Goal: Transaction & Acquisition: Purchase product/service

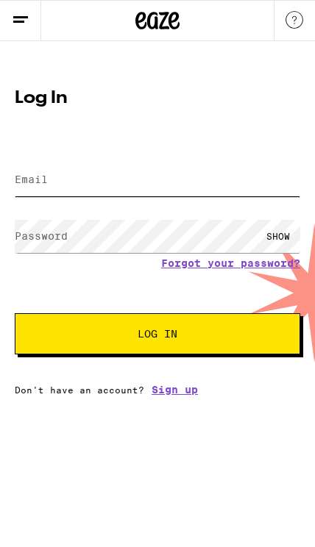
click at [188, 188] on input "Email" at bounding box center [157, 179] width 285 height 33
type input "[EMAIL_ADDRESS][DOMAIN_NAME]"
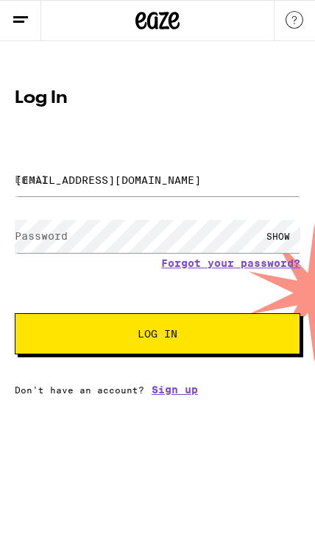
click at [157, 336] on button "Log In" at bounding box center [157, 333] width 285 height 41
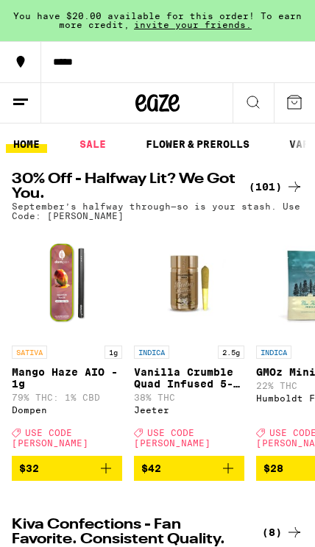
click at [213, 146] on link "FLOWER & PREROLLS" at bounding box center [197, 144] width 118 height 18
click at [102, 144] on link "SALE" at bounding box center [92, 144] width 41 height 18
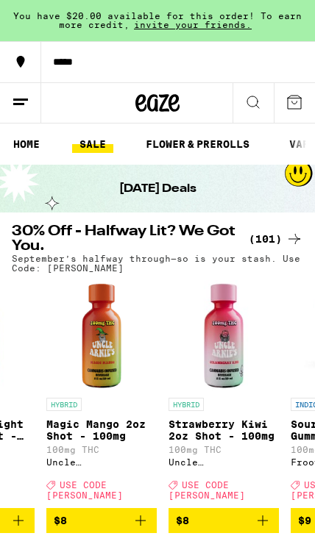
scroll to position [0, 1554]
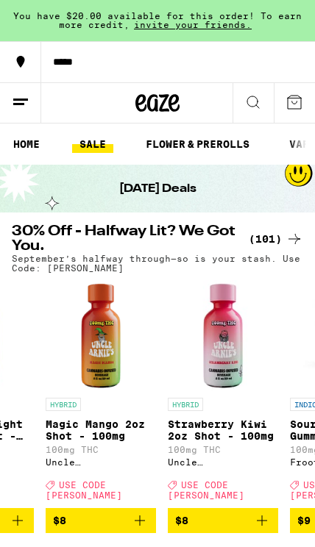
click at [35, 136] on link "HOME" at bounding box center [26, 144] width 41 height 18
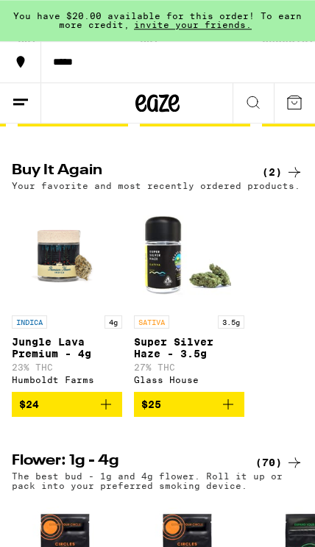
scroll to position [689, 0]
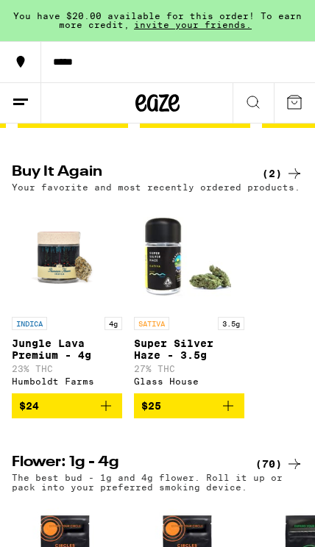
click at [73, 305] on img "Open page for Jungle Lava Premium - 4g from Humboldt Farms" at bounding box center [67, 254] width 110 height 110
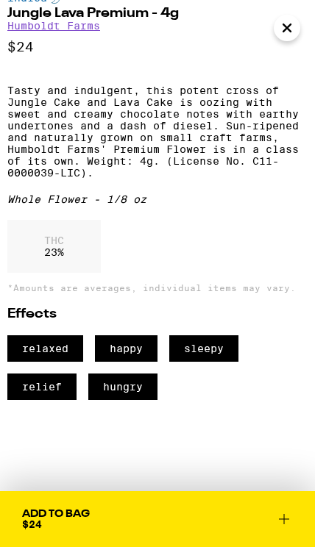
scroll to position [375, 0]
click at [278, 32] on button "Close" at bounding box center [287, 28] width 26 height 26
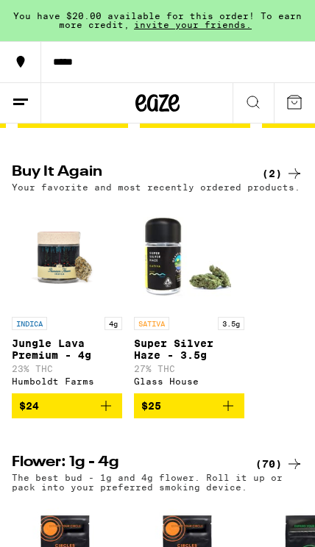
click at [103, 415] on icon "Add to bag" at bounding box center [106, 406] width 18 height 18
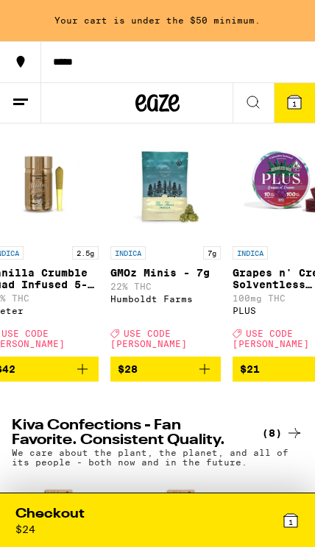
scroll to position [0, 181]
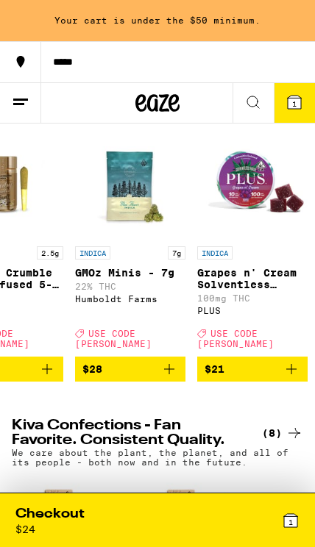
click at [166, 378] on icon "Add to bag" at bounding box center [169, 370] width 18 height 18
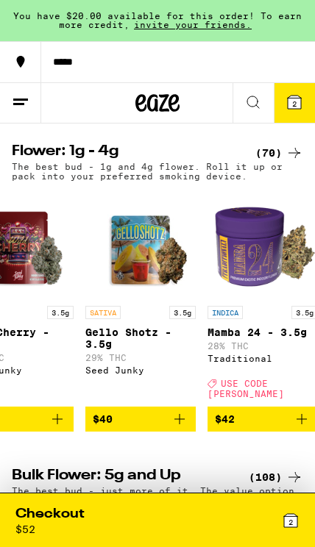
scroll to position [0, 2911]
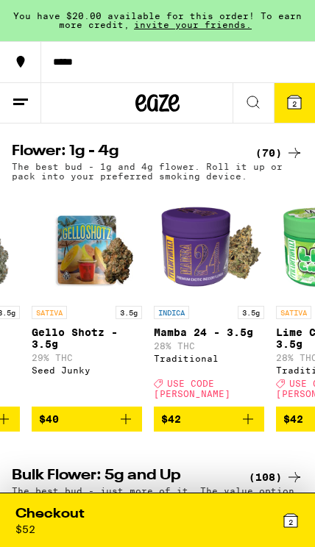
click at [248, 425] on icon "Add to bag" at bounding box center [248, 419] width 10 height 10
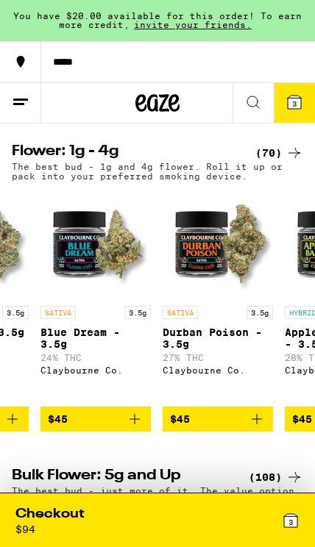
scroll to position [0, 3392]
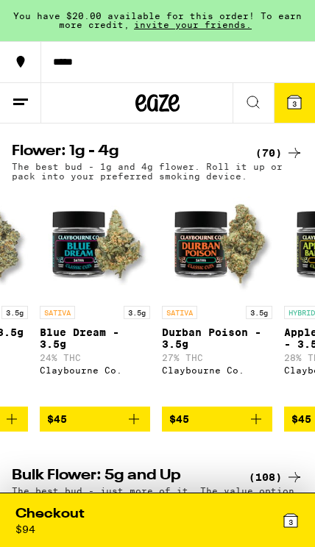
click at [284, 524] on icon at bounding box center [290, 520] width 13 height 13
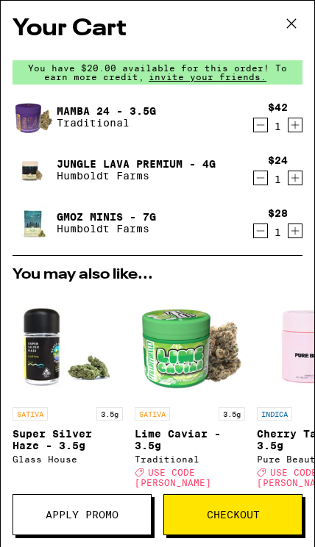
click at [221, 518] on span "Checkout" at bounding box center [233, 515] width 53 height 10
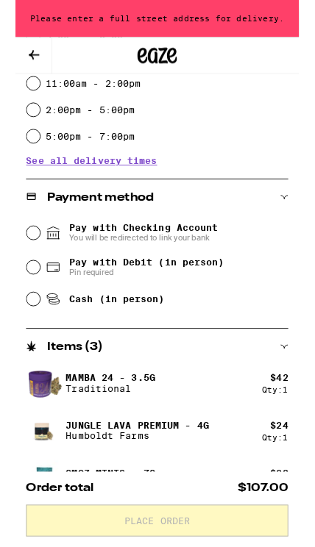
scroll to position [446, 0]
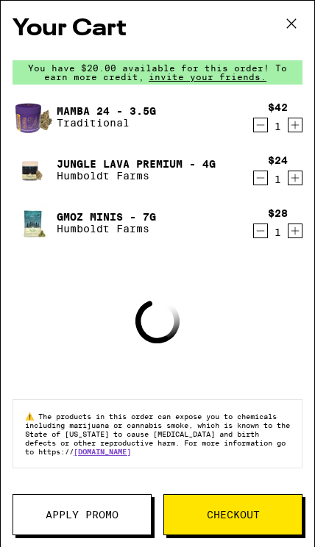
click at [100, 510] on span "Apply Promo" at bounding box center [82, 515] width 73 height 10
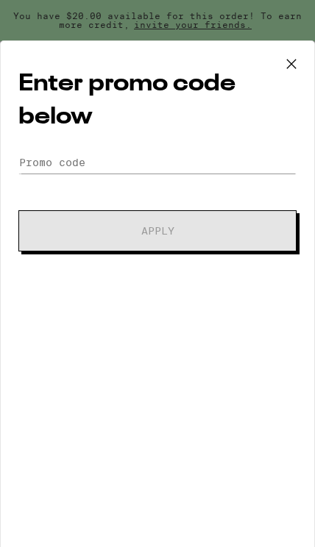
click at [264, 201] on form "Promo Code Apply" at bounding box center [157, 202] width 278 height 100
click at [235, 171] on input "Promo Code" at bounding box center [157, 163] width 278 height 22
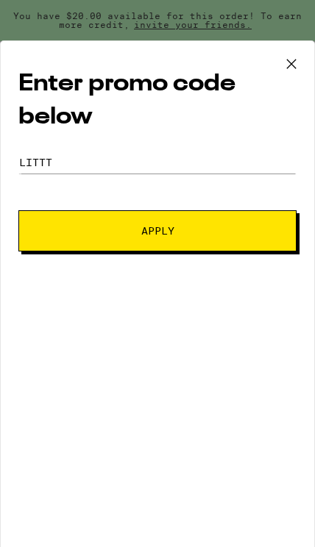
click at [235, 242] on button "Apply" at bounding box center [157, 230] width 278 height 41
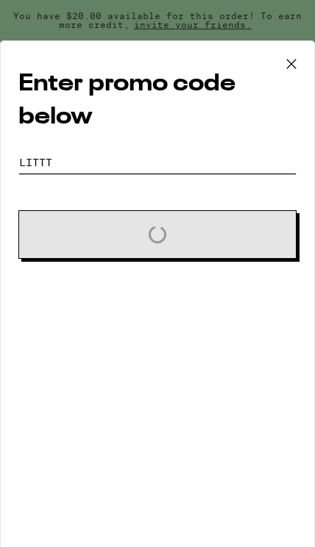
click at [237, 174] on input "Littt" at bounding box center [157, 163] width 278 height 22
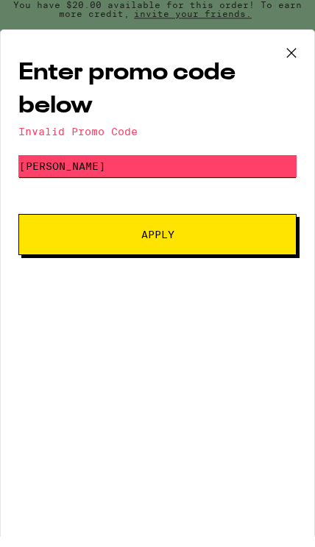
type input "[PERSON_NAME]"
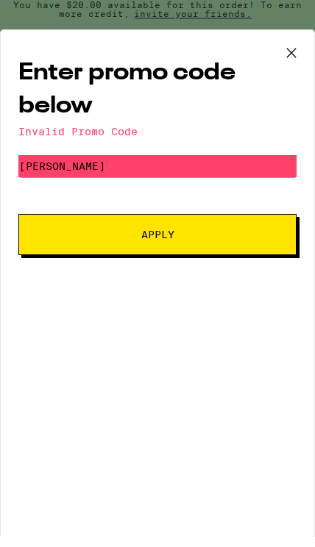
click at [232, 247] on button "Apply" at bounding box center [157, 245] width 278 height 41
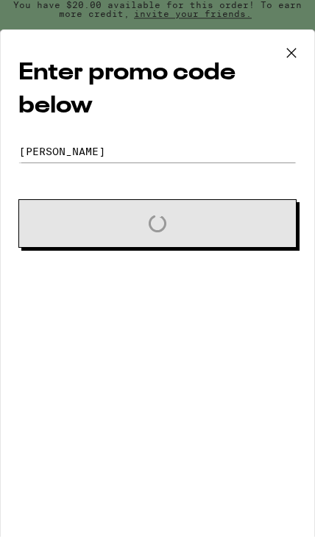
scroll to position [11, 0]
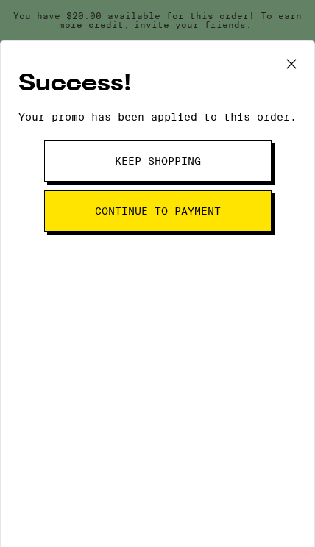
click at [246, 232] on button "Continue to payment" at bounding box center [157, 211] width 227 height 41
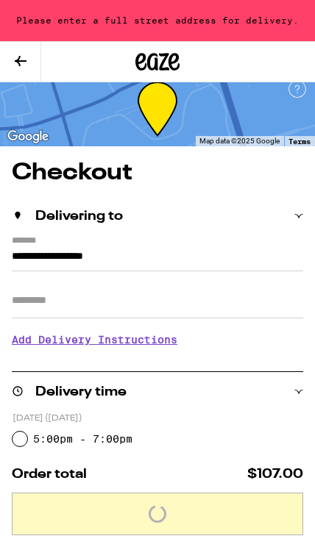
click at [227, 248] on input "**********" at bounding box center [157, 260] width 291 height 24
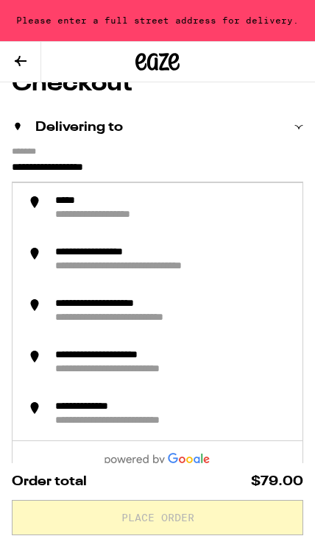
scroll to position [10, 0]
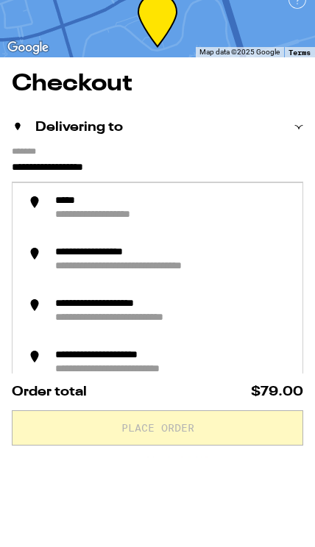
click at [298, 197] on div "Delivering to" at bounding box center [157, 217] width 291 height 40
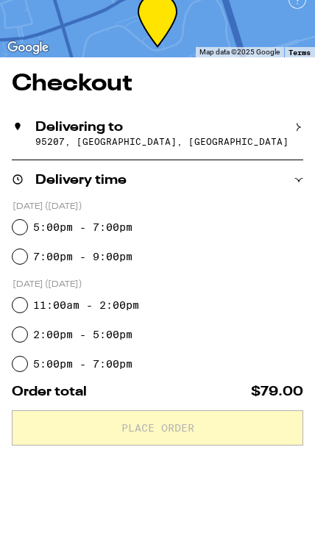
click at [263, 250] on div "Delivery time" at bounding box center [157, 270] width 291 height 40
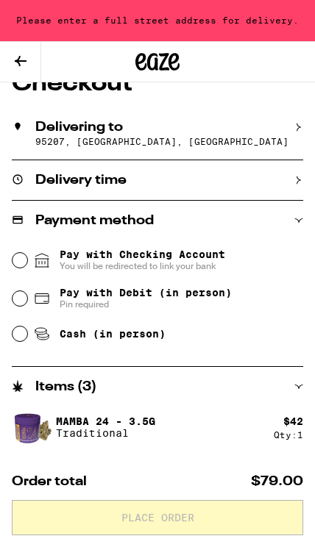
click at [249, 146] on p "95207, [GEOGRAPHIC_DATA], [GEOGRAPHIC_DATA]" at bounding box center [169, 142] width 268 height 10
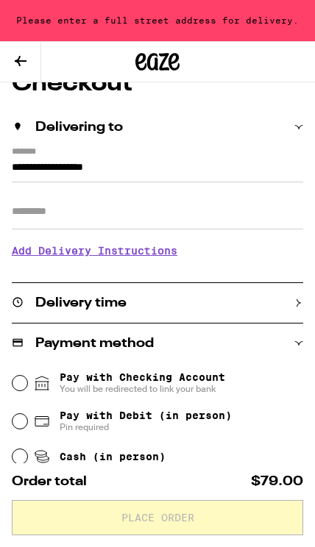
click at [192, 159] on input "**********" at bounding box center [157, 171] width 291 height 24
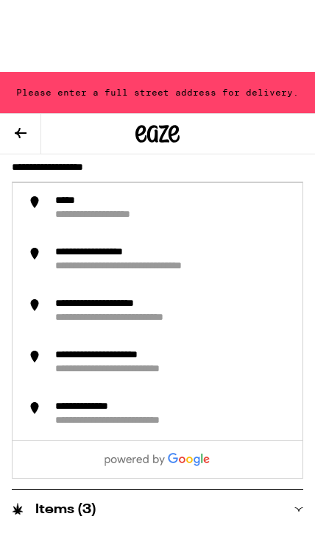
click at [186, 110] on input "**********" at bounding box center [157, 99] width 291 height 24
click at [185, 110] on input "**********" at bounding box center [157, 99] width 291 height 24
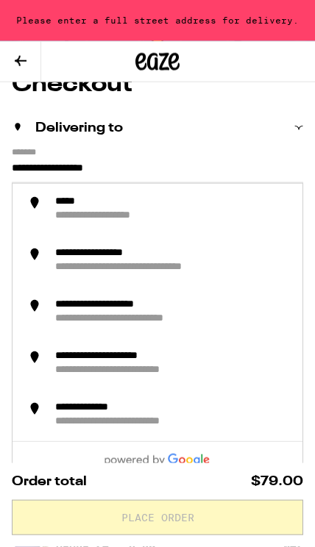
click at [188, 168] on input "**********" at bounding box center [157, 172] width 291 height 24
click at [182, 169] on input "**********" at bounding box center [157, 172] width 291 height 24
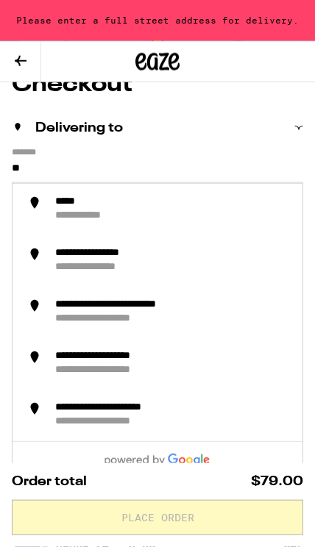
type input "*"
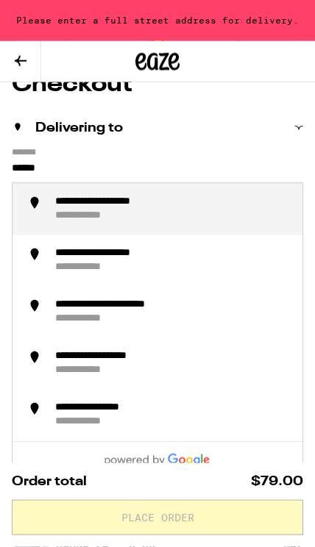
click at [247, 211] on div "**********" at bounding box center [172, 210] width 237 height 28
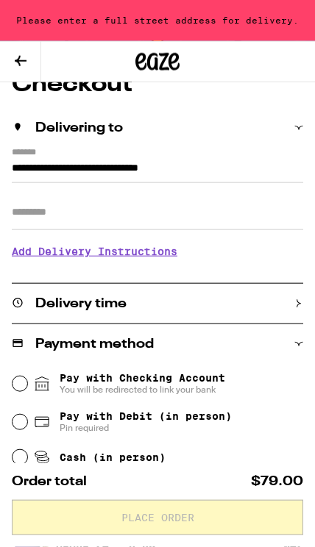
type input "**********"
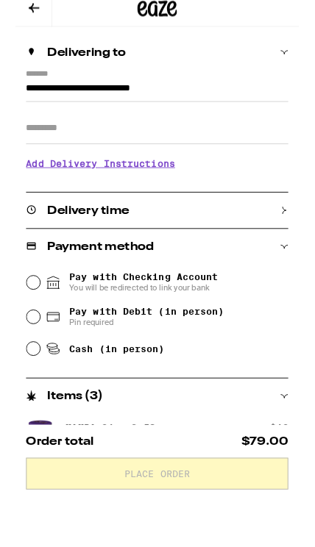
scroll to position [169, 0]
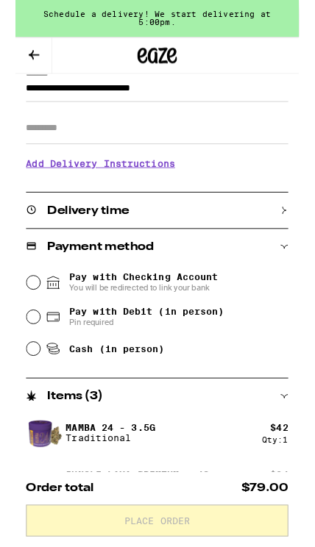
click at [214, 358] on span "Pin required" at bounding box center [146, 358] width 172 height 12
click at [27, 358] on input "Pay with Debit (in person) Pin required" at bounding box center [20, 352] width 15 height 15
radio input "true"
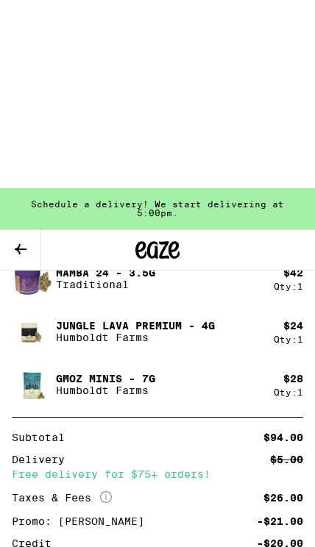
scroll to position [372, 0]
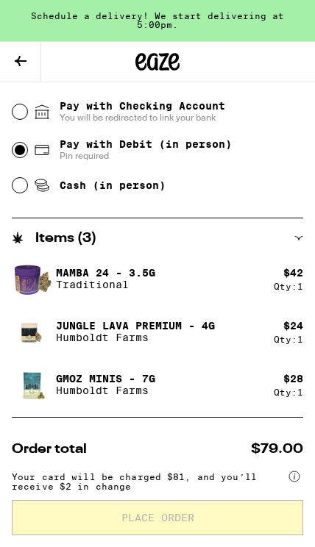
click at [26, 68] on icon at bounding box center [21, 61] width 18 height 18
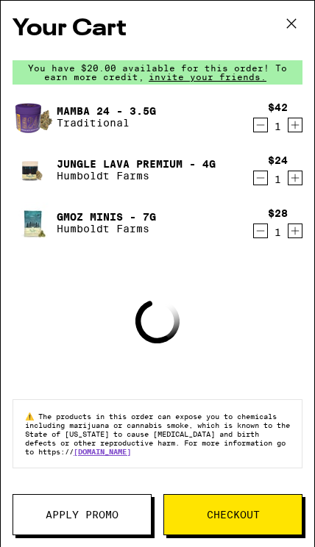
click at [296, 14] on icon at bounding box center [291, 24] width 22 height 22
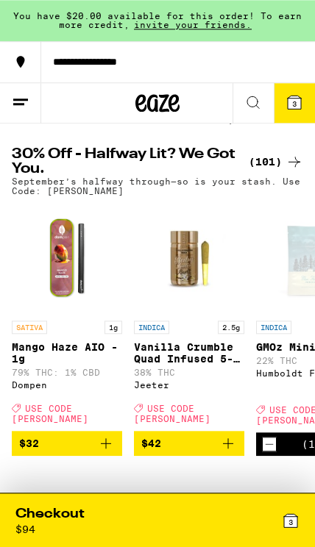
scroll to position [24, 0]
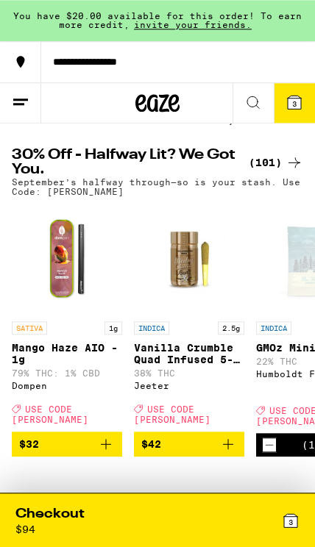
click at [285, 156] on icon at bounding box center [294, 163] width 18 height 18
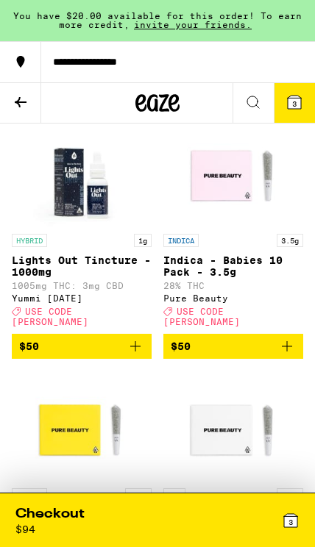
scroll to position [10551, 0]
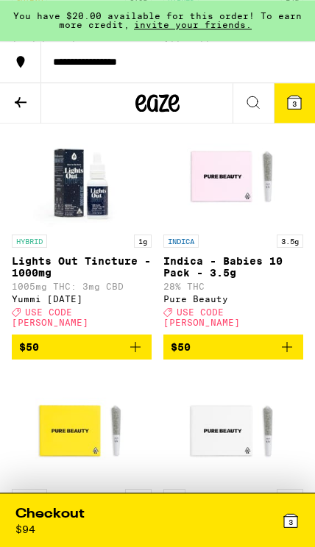
click at [90, 205] on img "Open page for Lights Out Tincture - 1000mg from Yummi Karma" at bounding box center [81, 172] width 110 height 110
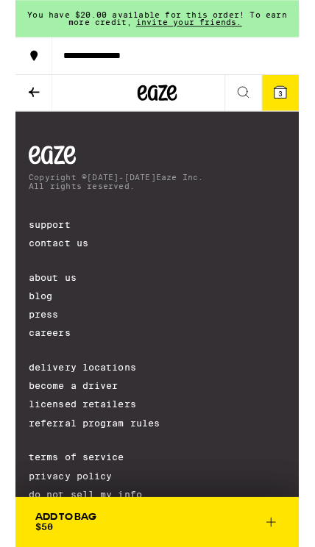
scroll to position [13395, 0]
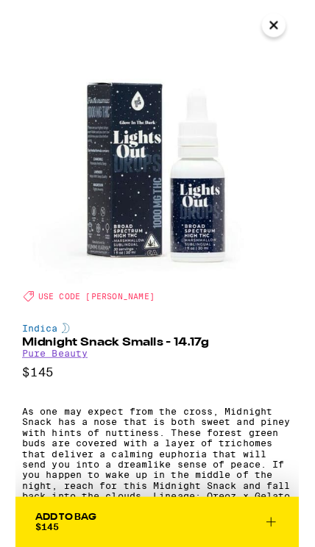
click at [287, 33] on icon "Close" at bounding box center [287, 28] width 18 height 22
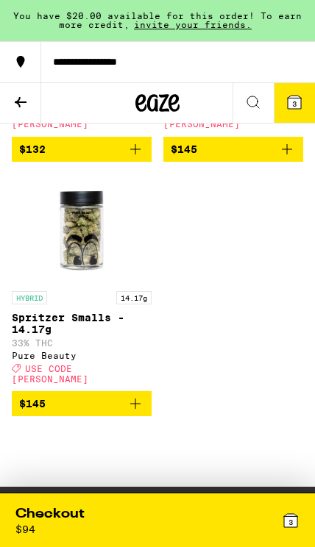
scroll to position [12764, 0]
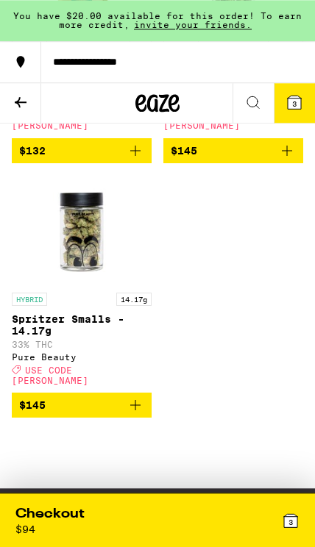
click at [88, 265] on img "Open page for Spritzer Smalls - 14.17g from Pure Beauty" at bounding box center [81, 230] width 110 height 110
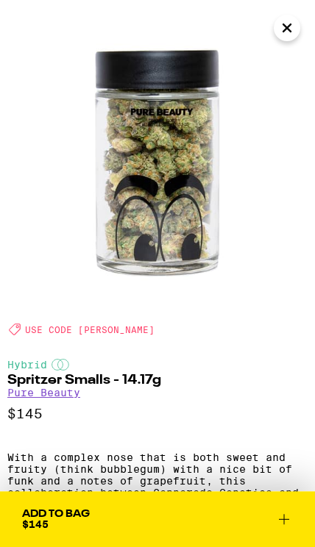
scroll to position [12764, 0]
click at [275, 32] on button "Close" at bounding box center [287, 28] width 26 height 26
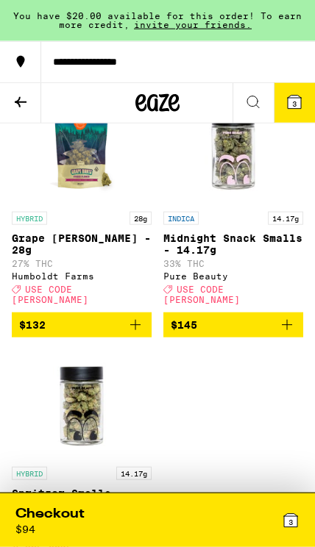
scroll to position [12590, 0]
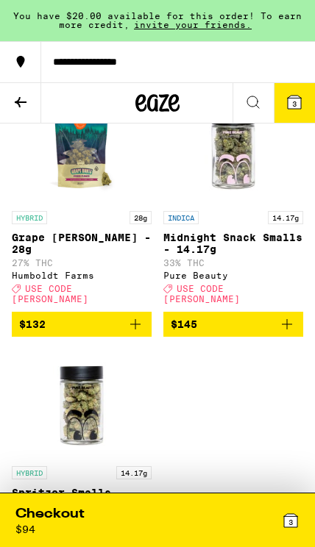
click at [246, 204] on img "Open page for Midnight Snack Smalls - 14.17g from Pure Beauty" at bounding box center [233, 148] width 110 height 110
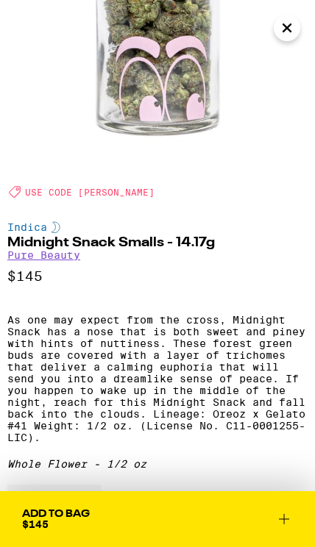
scroll to position [140, 0]
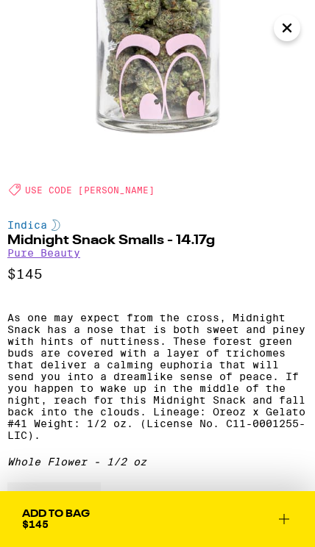
click at [289, 39] on button "Close" at bounding box center [287, 28] width 26 height 26
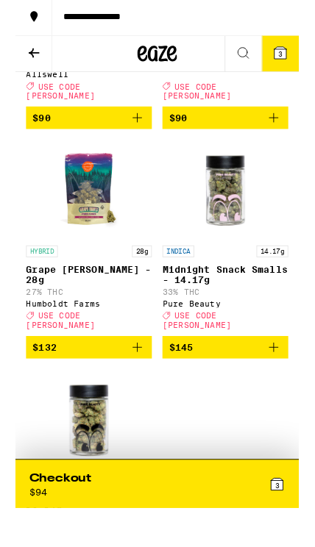
scroll to position [12529, 0]
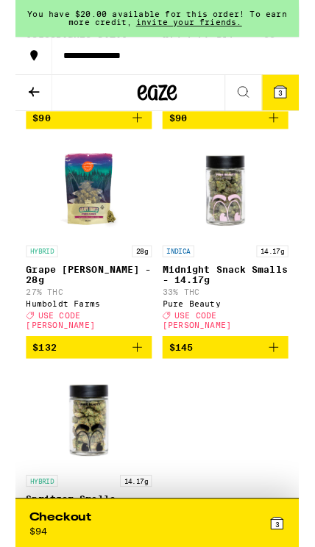
click at [93, 257] on img "Open page for Grape Runtz - 28g from Humboldt Farms" at bounding box center [81, 210] width 110 height 110
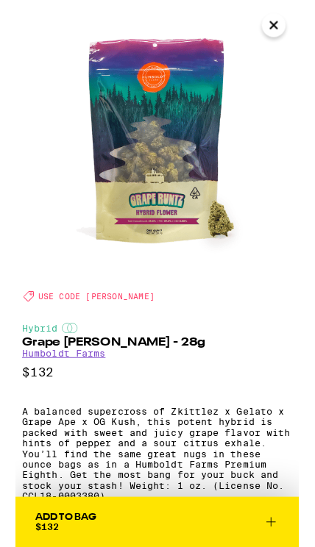
click at [288, 32] on icon "Close" at bounding box center [287, 28] width 18 height 22
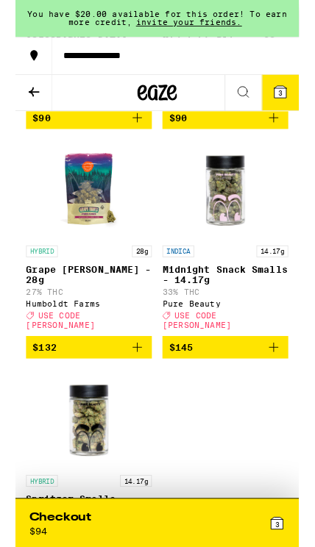
click at [132, 395] on icon "Add to bag" at bounding box center [136, 386] width 18 height 18
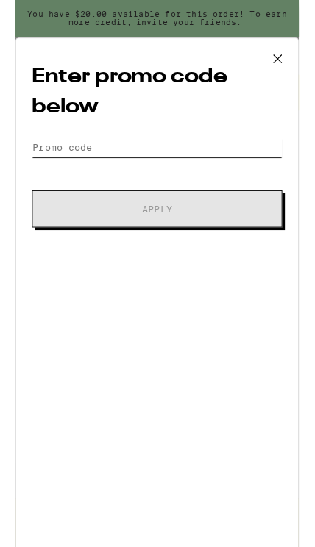
click at [213, 171] on input "Promo Code" at bounding box center [157, 164] width 278 height 22
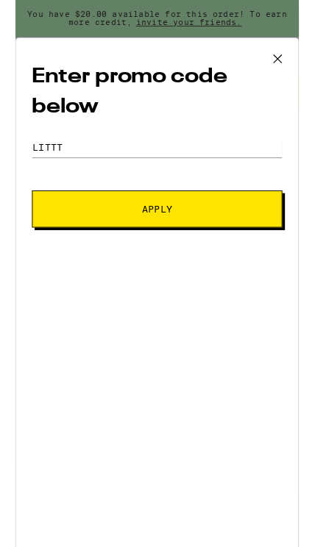
click at [208, 226] on button "Apply" at bounding box center [157, 232] width 278 height 41
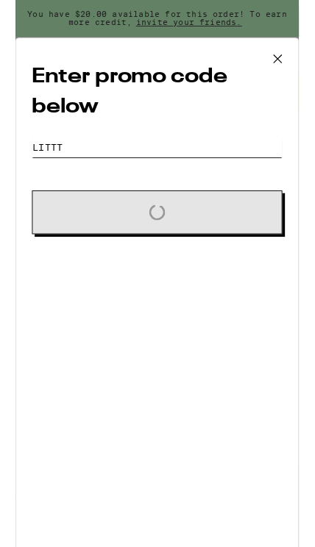
click at [194, 175] on input "Littt" at bounding box center [157, 164] width 278 height 22
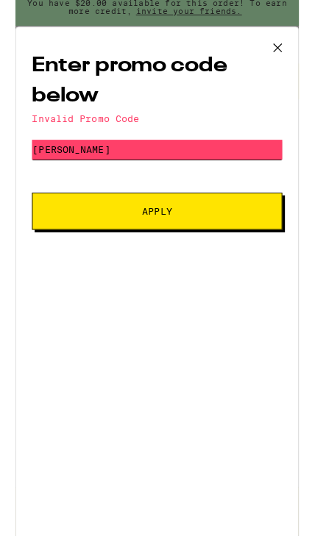
type input "[PERSON_NAME]"
click at [205, 235] on button "Apply" at bounding box center [157, 247] width 278 height 41
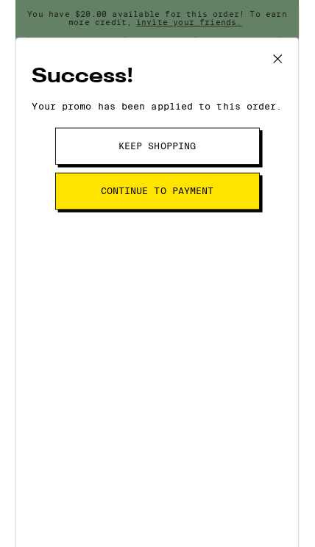
click at [213, 218] on span "Continue to payment" at bounding box center [158, 212] width 126 height 10
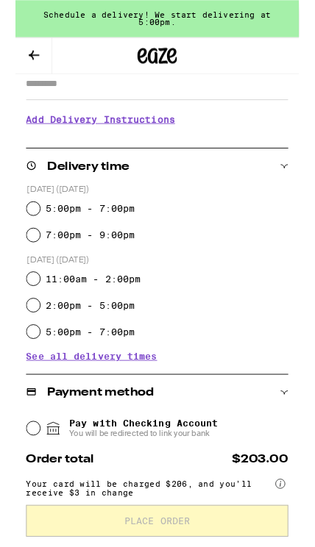
scroll to position [217, 0]
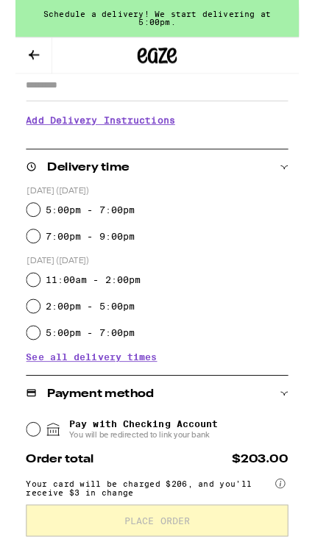
click at [106, 239] on label "5:00pm - 7:00pm" at bounding box center [82, 233] width 99 height 12
click at [27, 241] on input "5:00pm - 7:00pm" at bounding box center [20, 233] width 15 height 15
radio input "true"
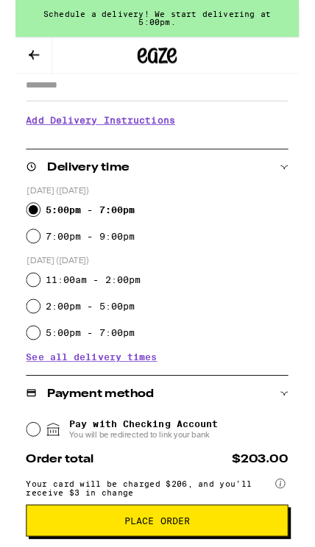
click at [117, 262] on label "7:00pm - 9:00pm" at bounding box center [82, 263] width 99 height 12
click at [27, 262] on input "7:00pm - 9:00pm" at bounding box center [20, 262] width 15 height 15
radio input "true"
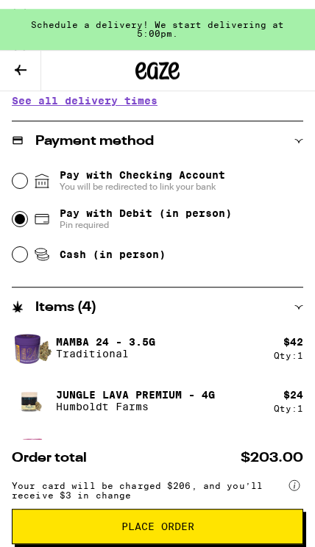
scroll to position [0, 0]
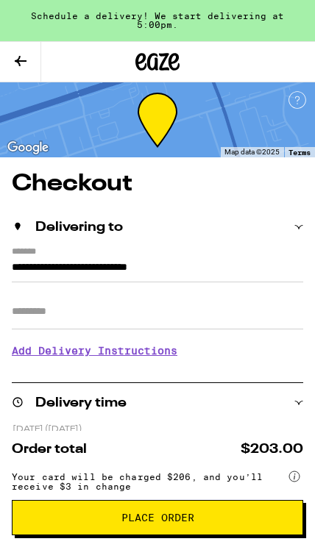
click at [25, 61] on icon at bounding box center [21, 61] width 12 height 10
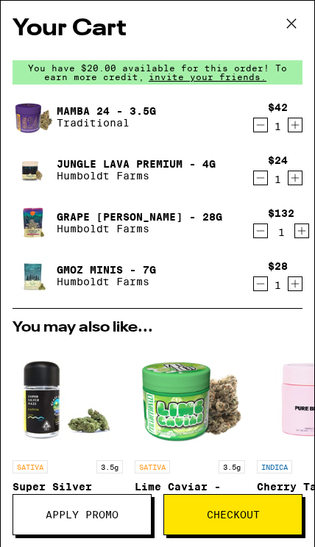
click at [46, 271] on img at bounding box center [33, 275] width 41 height 41
click at [115, 270] on link "GMOz Minis - 7g" at bounding box center [106, 270] width 99 height 12
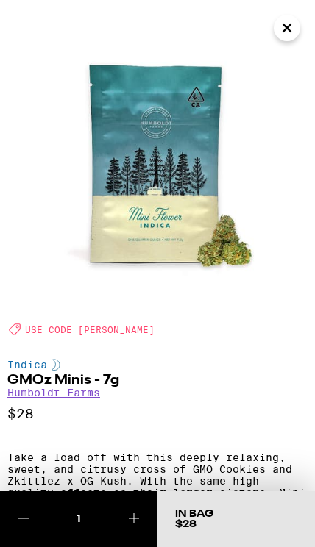
click at [287, 32] on icon "Close" at bounding box center [287, 28] width 18 height 22
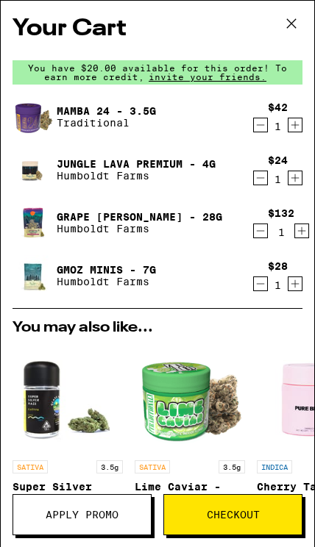
click at [260, 292] on icon "Decrement" at bounding box center [260, 284] width 13 height 18
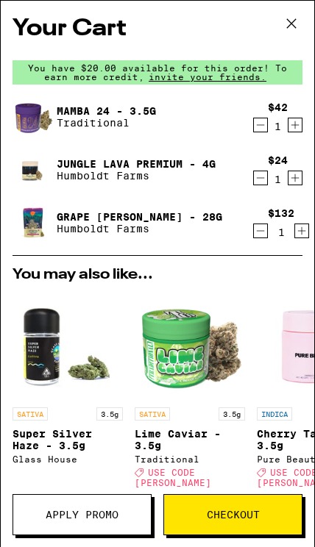
click at [251, 520] on span "Checkout" at bounding box center [233, 515] width 53 height 10
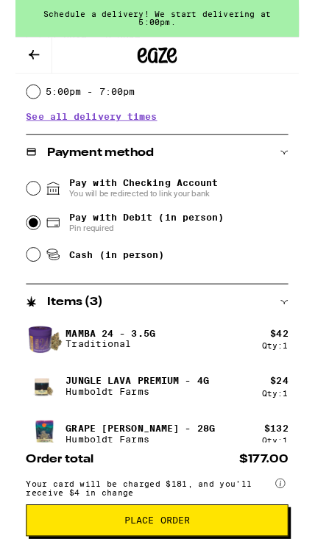
scroll to position [487, 0]
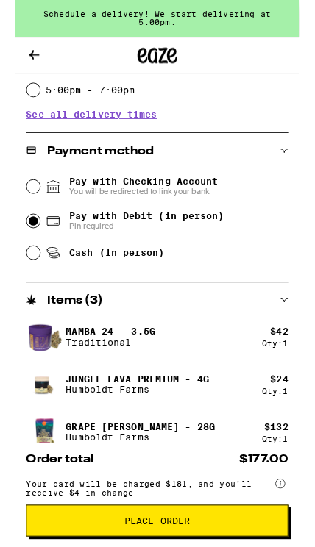
click at [32, 65] on button at bounding box center [20, 62] width 41 height 40
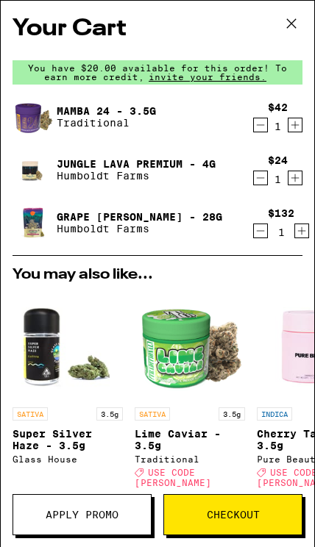
click at [160, 159] on link "Jungle Lava Premium - 4g" at bounding box center [136, 164] width 159 height 12
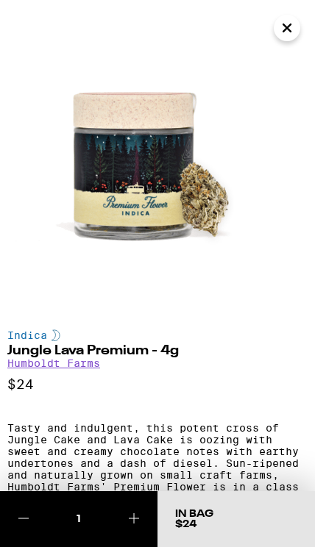
click at [288, 29] on icon "Close" at bounding box center [286, 27] width 7 height 7
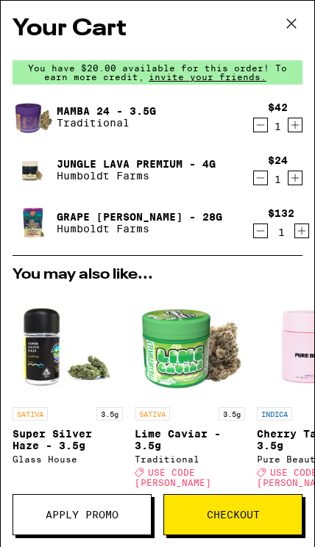
click at [121, 105] on link "Mamba 24 - 3.5g" at bounding box center [106, 111] width 99 height 12
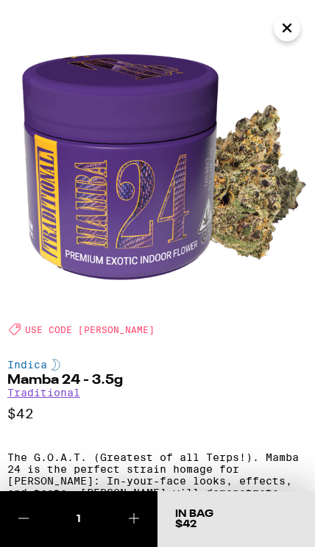
click at [289, 28] on icon "Close" at bounding box center [287, 28] width 18 height 22
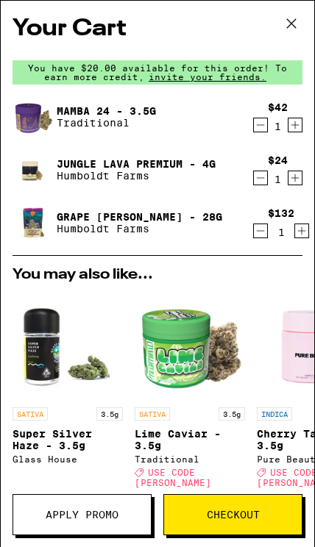
click at [256, 178] on icon "Decrement" at bounding box center [260, 178] width 13 height 18
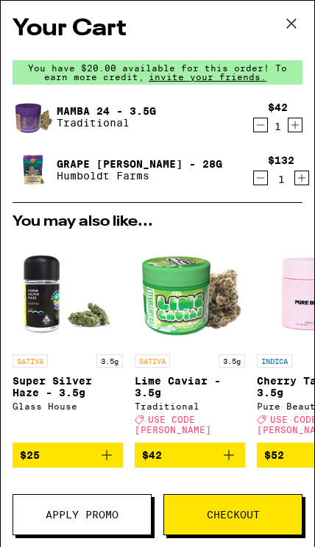
click at [227, 501] on button "Checkout" at bounding box center [232, 514] width 139 height 41
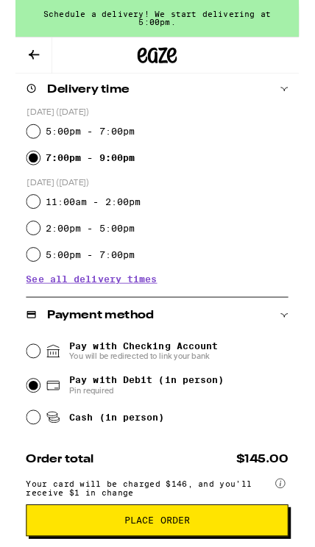
scroll to position [304, 0]
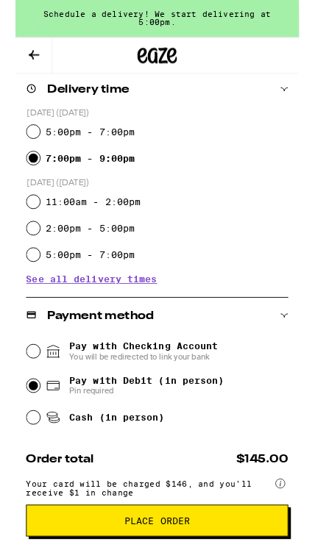
click at [147, 464] on span "Cash (in person)" at bounding box center [113, 464] width 106 height 12
click at [27, 464] on input "Cash (in person)" at bounding box center [20, 464] width 15 height 15
radio input "true"
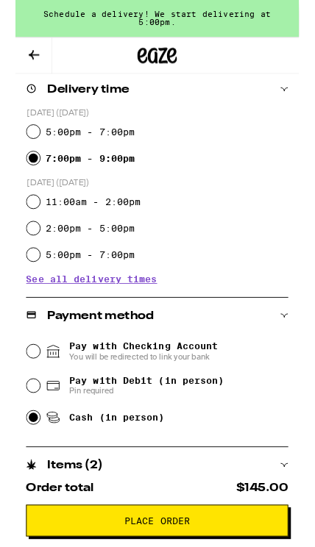
click at [35, 62] on button at bounding box center [20, 62] width 41 height 40
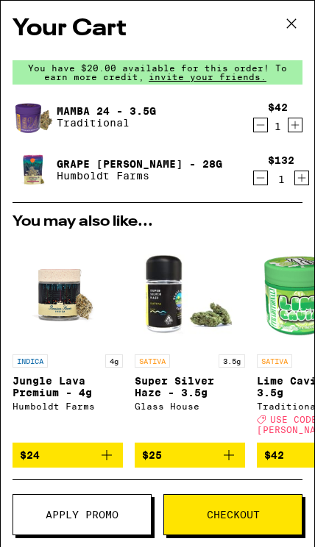
click at [305, 25] on button at bounding box center [292, 24] width 46 height 47
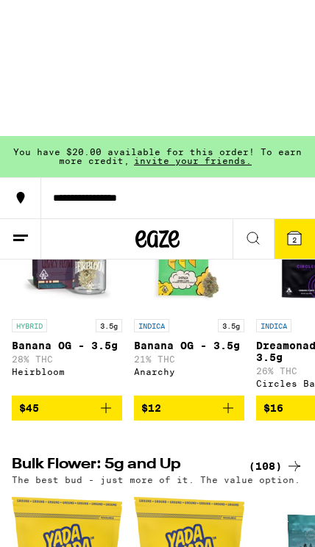
scroll to position [987, 0]
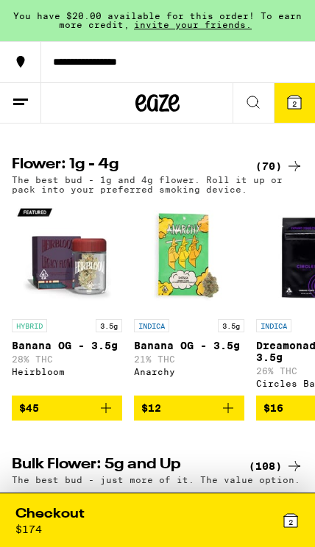
click at [283, 175] on div "(70)" at bounding box center [279, 166] width 48 height 18
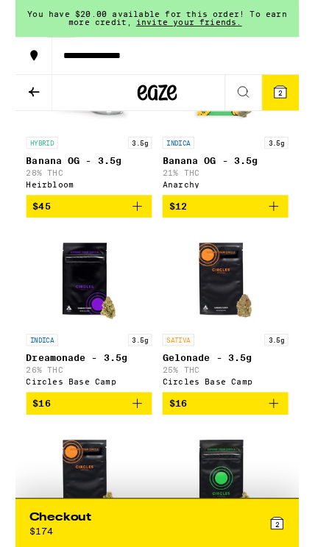
scroll to position [191, 0]
click at [291, 238] on icon "Add to bag" at bounding box center [287, 230] width 18 height 18
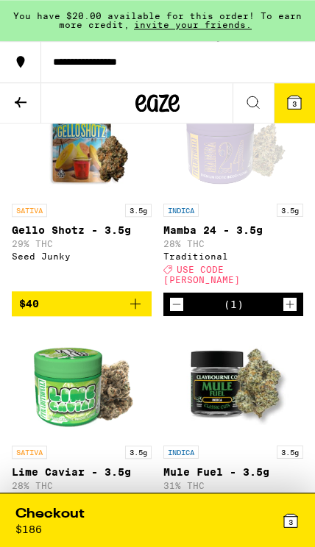
scroll to position [2853, 0]
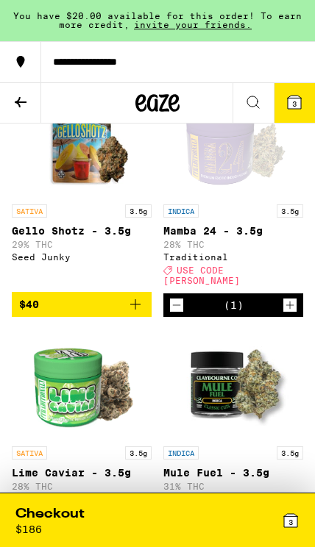
click at [138, 313] on icon "Add to bag" at bounding box center [136, 305] width 18 height 18
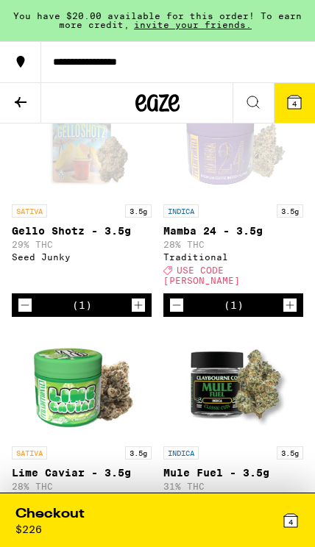
click at [24, 305] on icon "Decrement" at bounding box center [25, 305] width 8 height 0
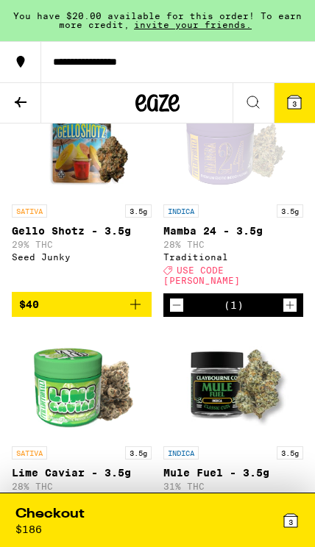
click at [177, 510] on div "3" at bounding box center [228, 520] width 142 height 30
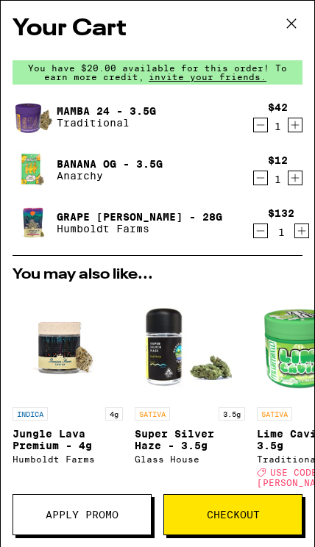
click at [244, 510] on span "Checkout" at bounding box center [233, 515] width 53 height 10
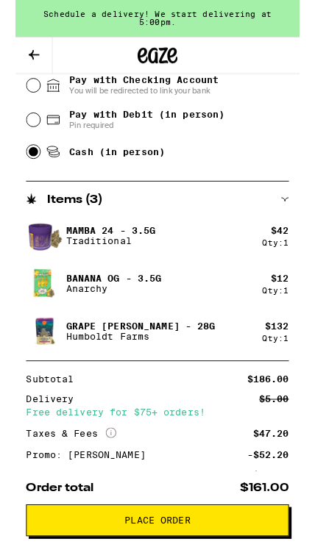
scroll to position [600, 0]
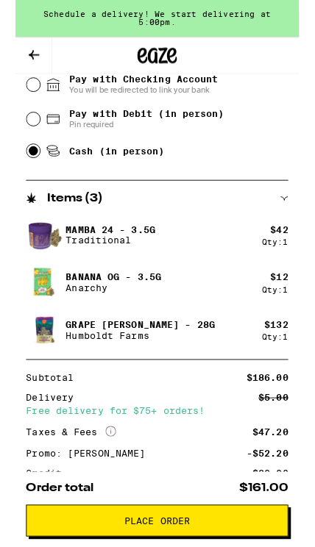
click at [20, 67] on icon at bounding box center [21, 61] width 18 height 18
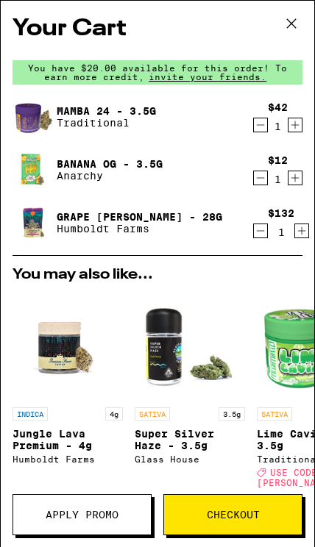
click at [264, 179] on icon "Decrement" at bounding box center [260, 178] width 13 height 18
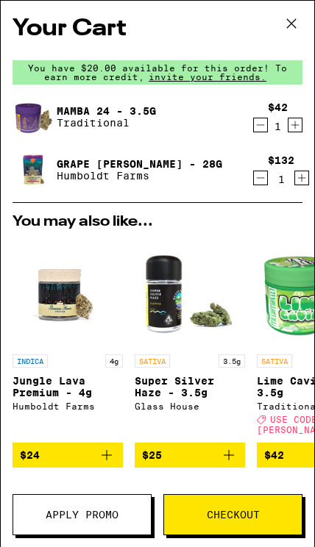
click at [193, 520] on button "Checkout" at bounding box center [232, 514] width 139 height 41
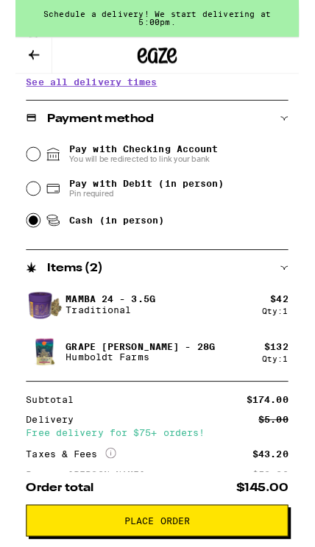
scroll to position [519, 0]
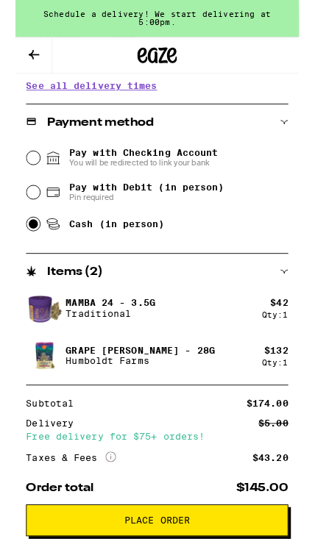
click at [50, 375] on img at bounding box center [32, 395] width 41 height 41
click at [108, 384] on p "Grape [PERSON_NAME] - 28g" at bounding box center [139, 390] width 166 height 12
click at [110, 387] on p "Grape [PERSON_NAME] - 28g" at bounding box center [139, 390] width 166 height 12
click at [10, 54] on button at bounding box center [20, 62] width 41 height 40
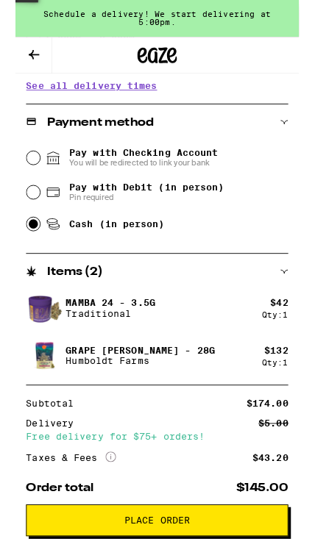
scroll to position [519, 0]
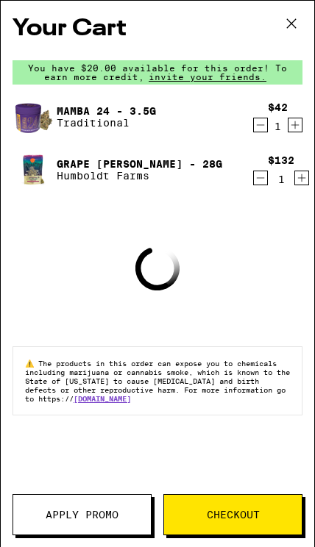
click at [138, 163] on link "Grape [PERSON_NAME] - 28g" at bounding box center [140, 164] width 166 height 12
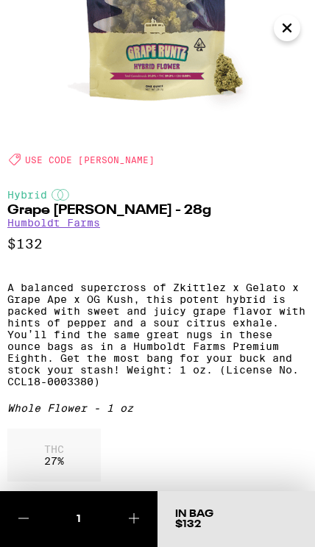
scroll to position [174, 0]
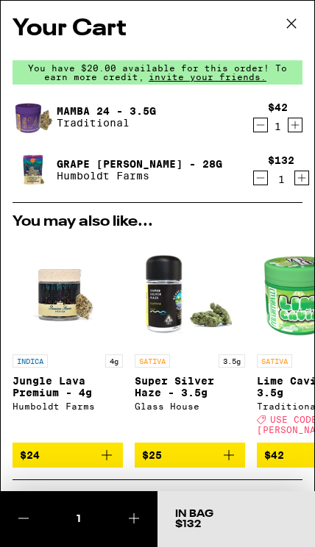
click at [254, 130] on icon "Decrement" at bounding box center [260, 125] width 13 height 18
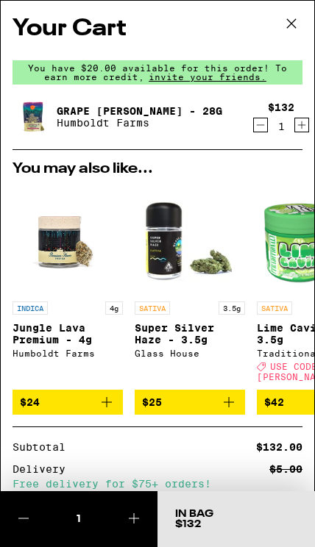
click at [297, 25] on icon at bounding box center [291, 24] width 22 height 22
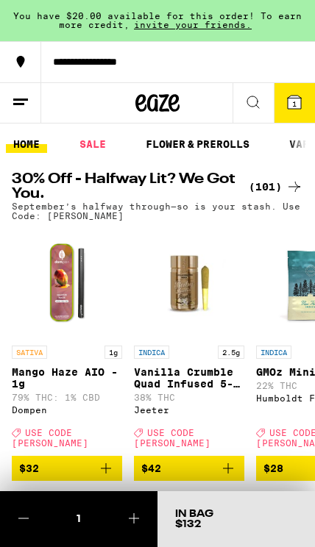
click at [313, 103] on button "1" at bounding box center [294, 103] width 41 height 40
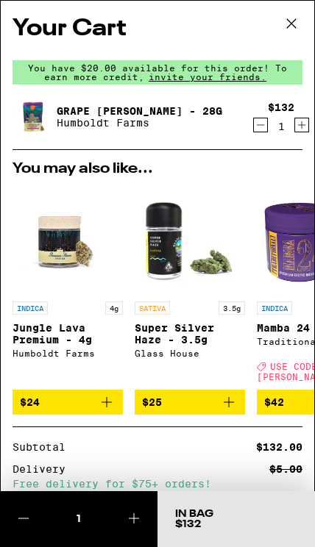
click at [270, 14] on button at bounding box center [292, 24] width 46 height 47
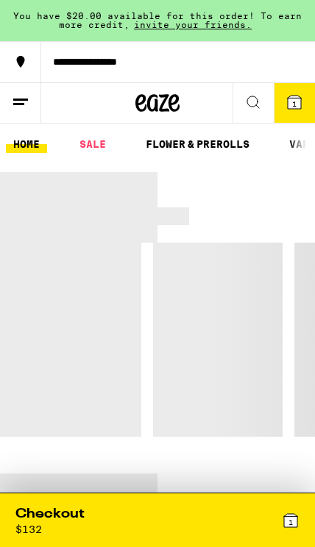
click at [284, 517] on icon at bounding box center [290, 520] width 13 height 13
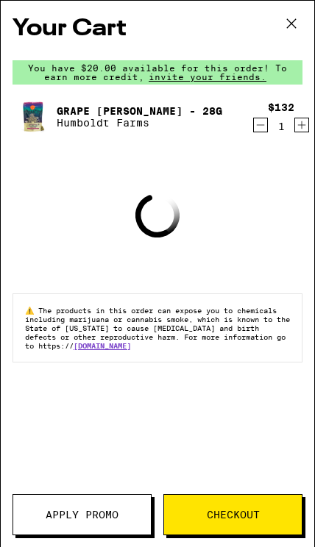
click at [265, 517] on span "Checkout" at bounding box center [233, 515] width 138 height 10
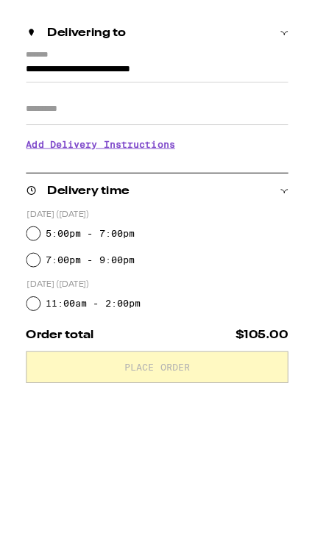
scroll to position [191, 0]
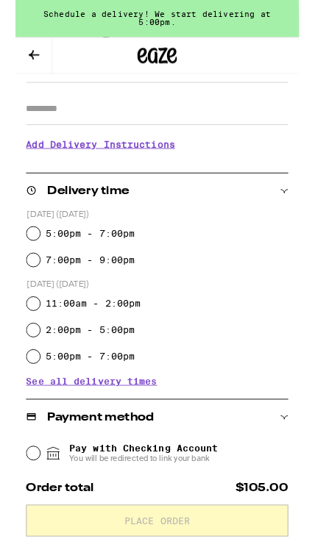
click at [121, 283] on label "7:00pm - 9:00pm" at bounding box center [82, 289] width 99 height 12
click at [27, 283] on input "7:00pm - 9:00pm" at bounding box center [20, 289] width 15 height 15
radio input "true"
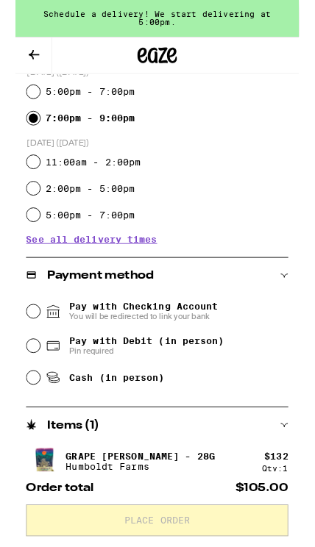
scroll to position [349, 0]
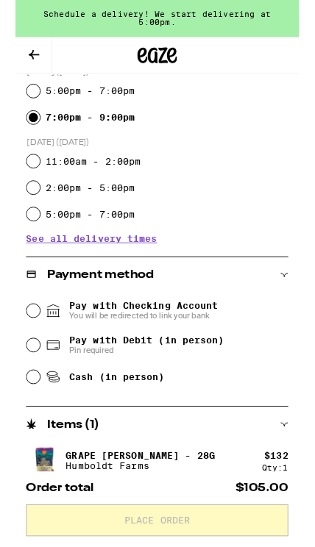
click at [160, 416] on span "Cash (in person)" at bounding box center [113, 420] width 106 height 12
click at [27, 416] on input "Cash (in person)" at bounding box center [20, 419] width 15 height 15
radio input "true"
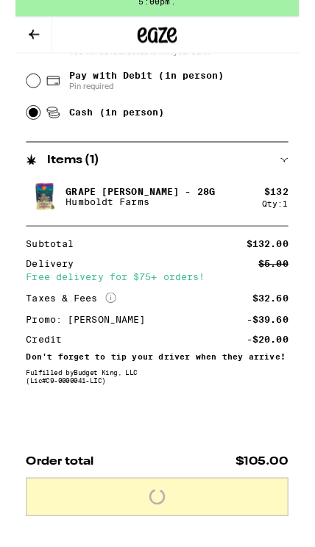
scroll to position [628, 0]
